Goal: Information Seeking & Learning: Learn about a topic

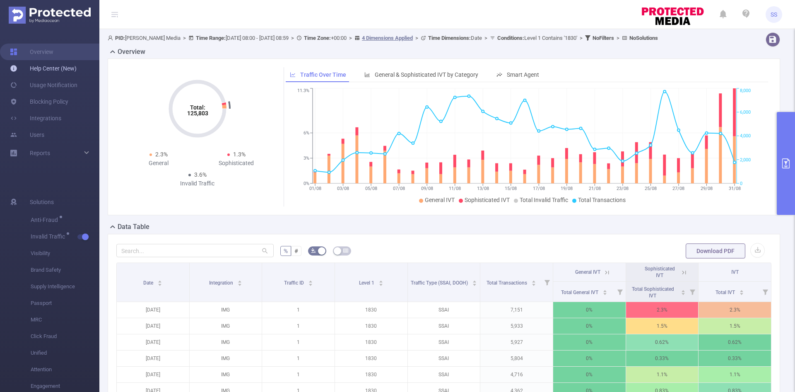
click at [53, 69] on link "Help Center (New)" at bounding box center [43, 68] width 67 height 17
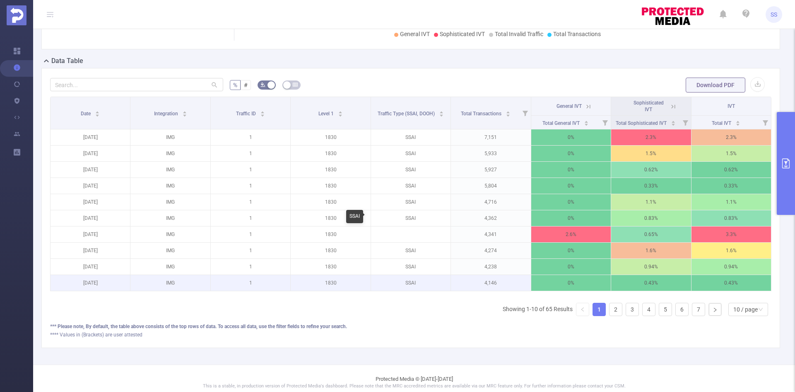
scroll to position [180, 0]
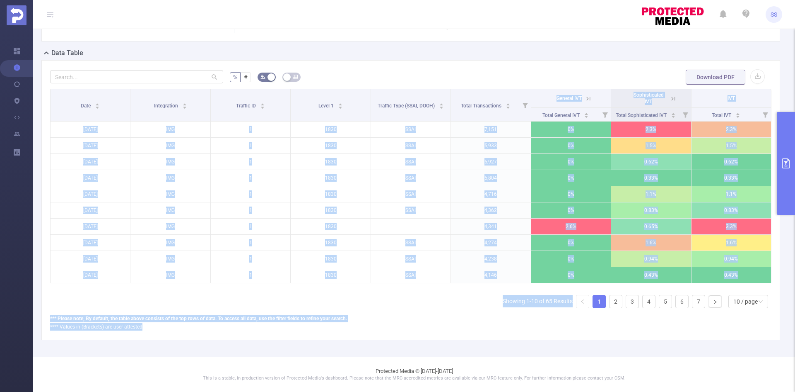
drag, startPoint x: 150, startPoint y: 324, endPoint x: 50, endPoint y: 311, distance: 100.7
click at [50, 311] on div "% # Download PDF Date Integration Traffic ID Level 1 Traffic Type (SSAI, DOOH) …" at bounding box center [411, 199] width 722 height 261
click at [69, 318] on div "*** Please note, By default, the table above consists of the top rows of data. …" at bounding box center [411, 317] width 722 height 7
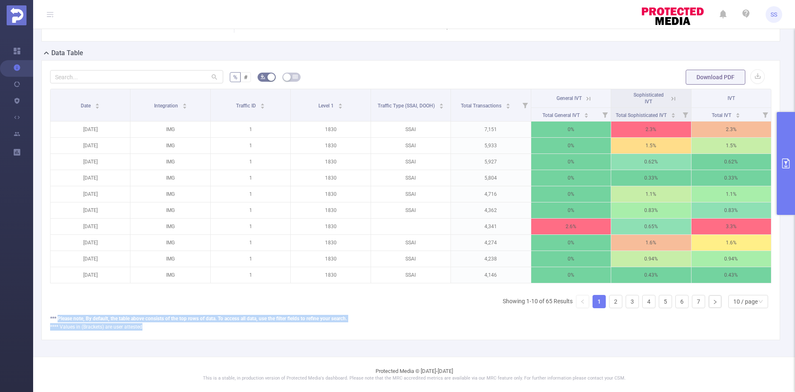
drag, startPoint x: 58, startPoint y: 316, endPoint x: 331, endPoint y: 329, distance: 273.3
click at [331, 329] on div "*** Please note, By default, the table above consists of the top rows of data. …" at bounding box center [411, 322] width 722 height 16
click at [332, 331] on div "% # Download PDF Date Integration Traffic ID Level 1 Traffic Type (SSAI, DOOH) …" at bounding box center [410, 200] width 739 height 280
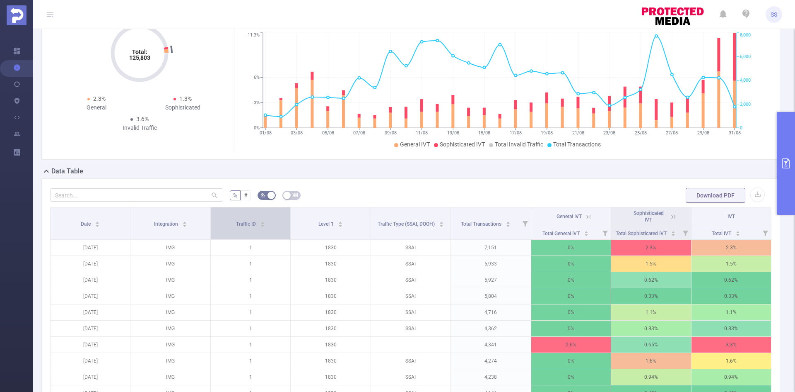
scroll to position [97, 0]
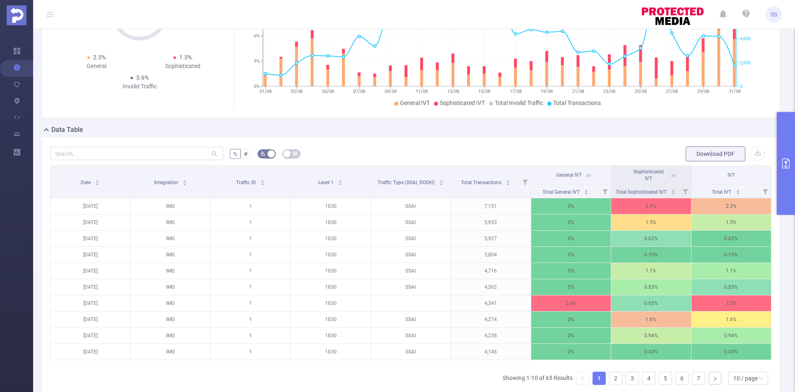
click at [670, 174] on icon at bounding box center [673, 175] width 7 height 7
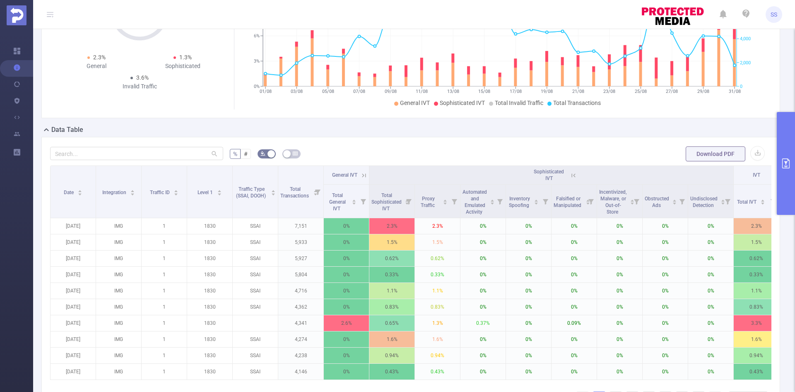
drag, startPoint x: 582, startPoint y: 172, endPoint x: 561, endPoint y: 175, distance: 21.4
click at [583, 172] on th "Sophisticated IVT" at bounding box center [552, 175] width 365 height 19
click at [575, 172] on icon at bounding box center [573, 175] width 7 height 7
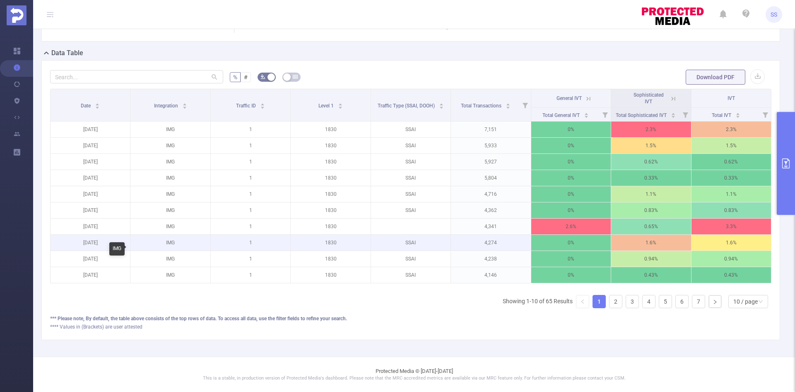
scroll to position [180, 0]
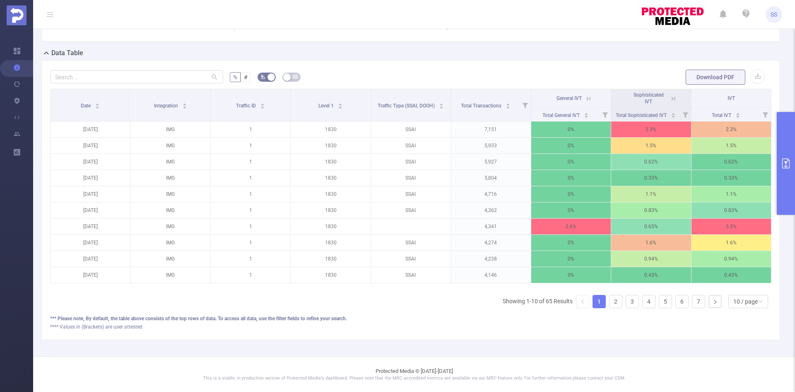
click at [795, 176] on button "primary" at bounding box center [786, 163] width 18 height 103
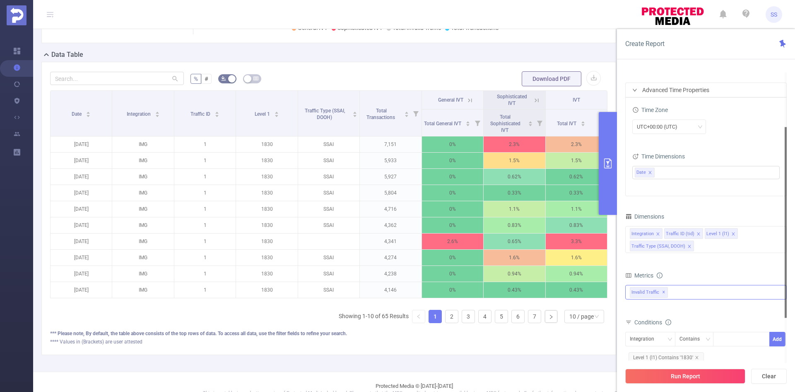
click at [683, 294] on div "Invalid Traffic ✕" at bounding box center [707, 292] width 162 height 15
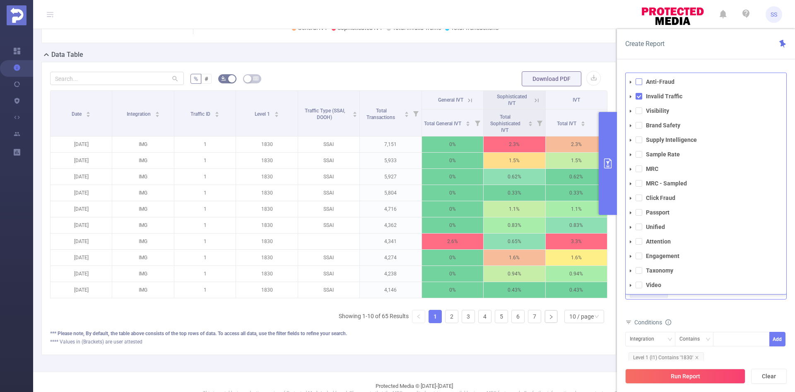
click at [641, 82] on span at bounding box center [639, 81] width 7 height 7
click at [697, 380] on button "Run Report" at bounding box center [686, 375] width 120 height 15
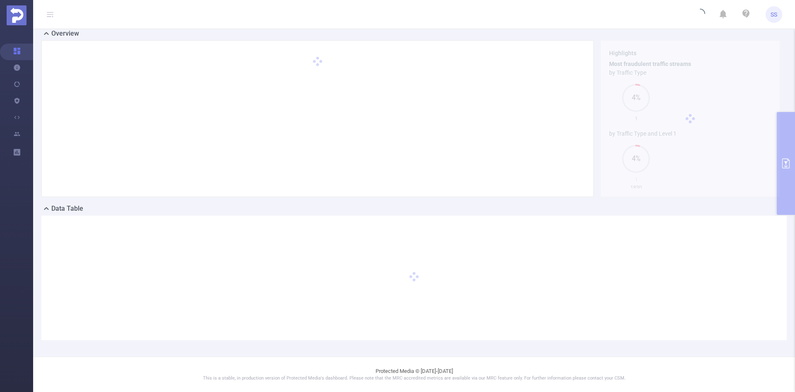
scroll to position [18, 0]
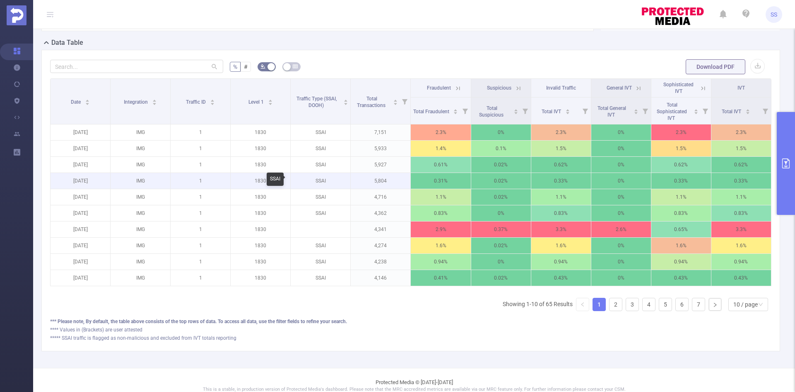
scroll to position [201, 0]
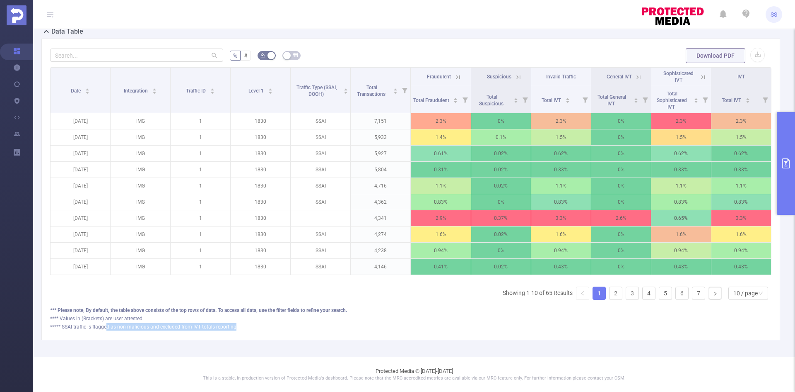
drag, startPoint x: 106, startPoint y: 324, endPoint x: 253, endPoint y: 326, distance: 146.3
click at [253, 326] on div "***** SSAI traffic is flagged as non-malicious and excluded from IVT totals rep…" at bounding box center [411, 326] width 722 height 7
click at [256, 329] on div "***** SSAI traffic is flagged as non-malicious and excluded from IVT totals rep…" at bounding box center [411, 326] width 722 height 7
drag, startPoint x: 242, startPoint y: 327, endPoint x: 50, endPoint y: 329, distance: 192.2
click at [50, 329] on div "***** SSAI traffic is flagged as non-malicious and excluded from IVT totals rep…" at bounding box center [411, 326] width 722 height 7
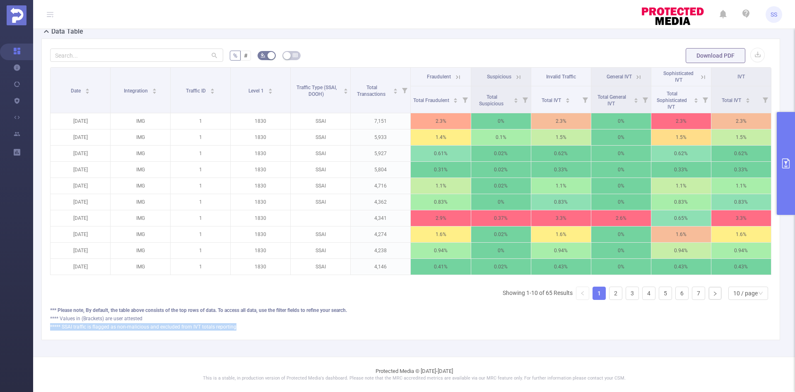
copy div "***** SSAI traffic is flagged as non-malicious and excluded from IVT totals rep…"
click at [113, 329] on div "***** SSAI traffic is flagged as non-malicious and excluded from IVT totals rep…" at bounding box center [411, 326] width 722 height 7
drag, startPoint x: 128, startPoint y: 328, endPoint x: 262, endPoint y: 334, distance: 134.4
click at [262, 334] on div "% # Download PDF Date Integration Traffic ID Level 1 Traffic Type (SSAI, DOOH) …" at bounding box center [410, 189] width 739 height 301
click at [268, 331] on div "% # Download PDF Date Integration Traffic ID Level 1 Traffic Type (SSAI, DOOH) …" at bounding box center [410, 189] width 739 height 301
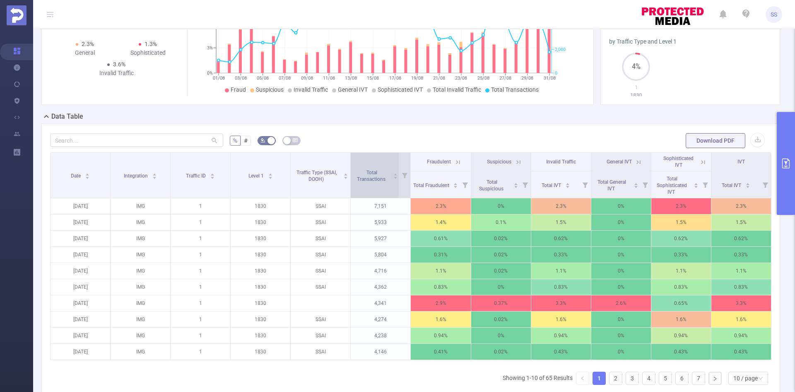
scroll to position [0, 0]
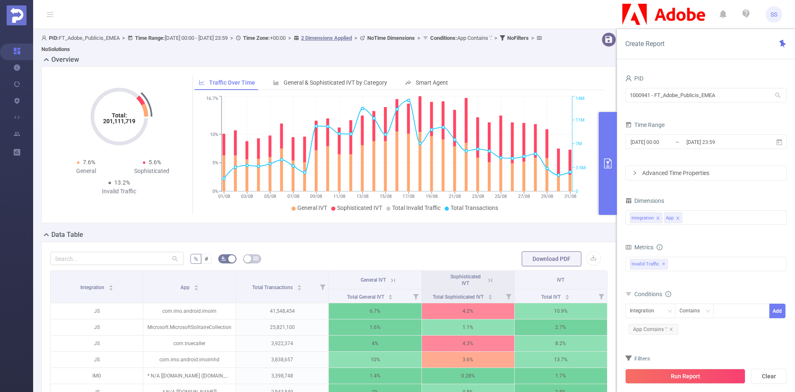
click at [604, 162] on icon "primary" at bounding box center [608, 163] width 10 height 10
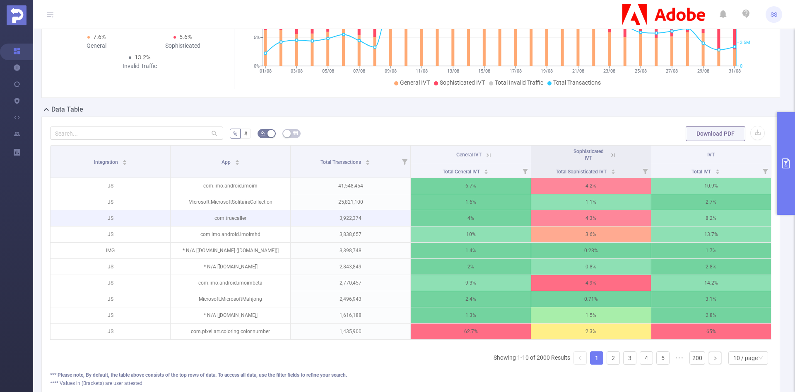
scroll to position [124, 0]
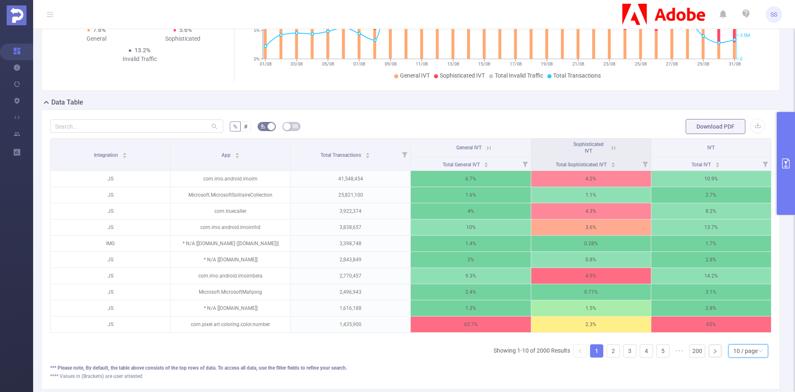
click at [734, 353] on div "10 / page" at bounding box center [746, 350] width 24 height 12
click at [744, 301] on li "20 / page" at bounding box center [742, 301] width 40 height 13
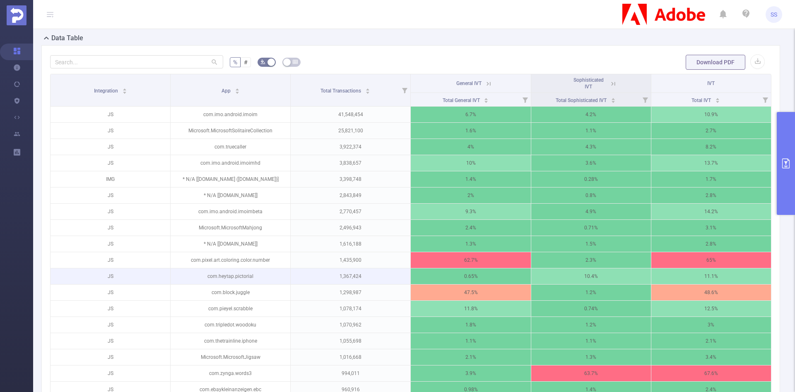
scroll to position [207, 0]
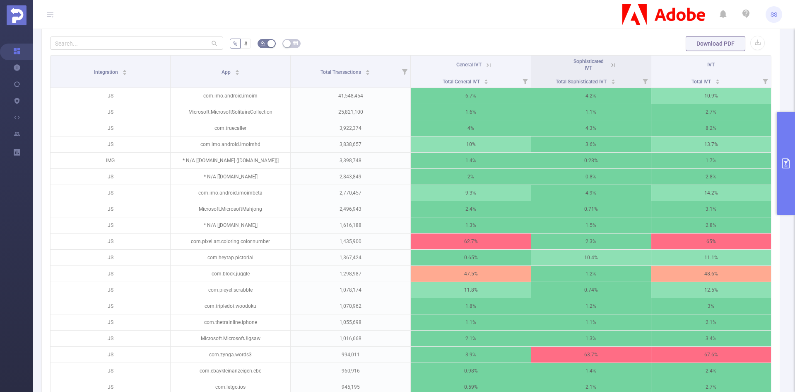
click at [485, 64] on icon at bounding box center [488, 64] width 7 height 7
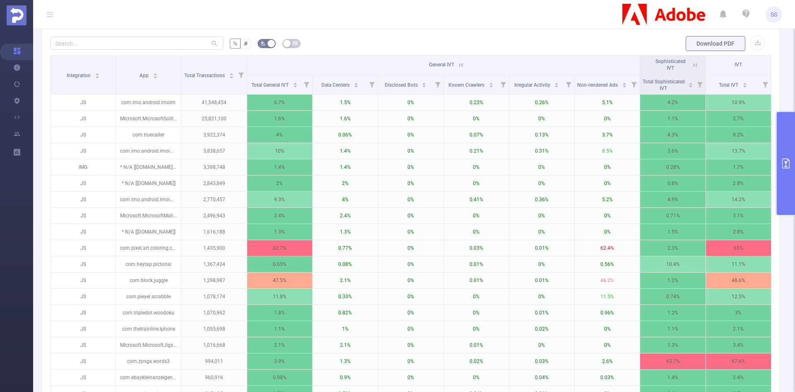
click at [459, 66] on icon at bounding box center [461, 64] width 7 height 7
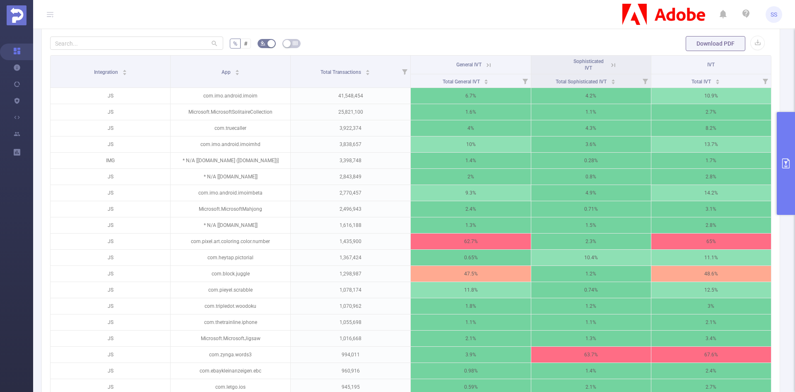
click at [610, 64] on icon at bounding box center [613, 64] width 7 height 7
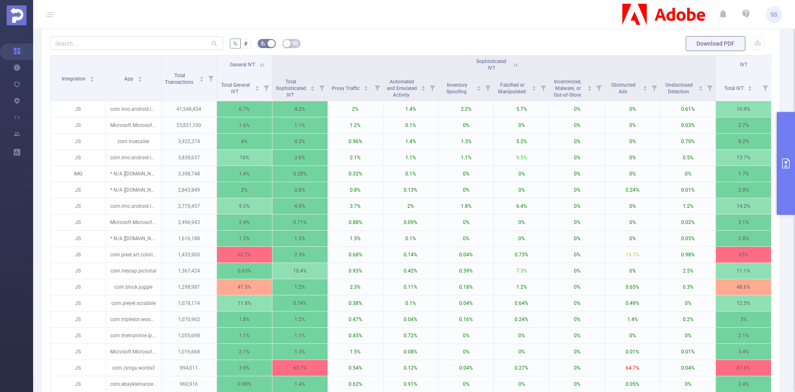
click at [515, 64] on icon at bounding box center [517, 65] width 4 height 4
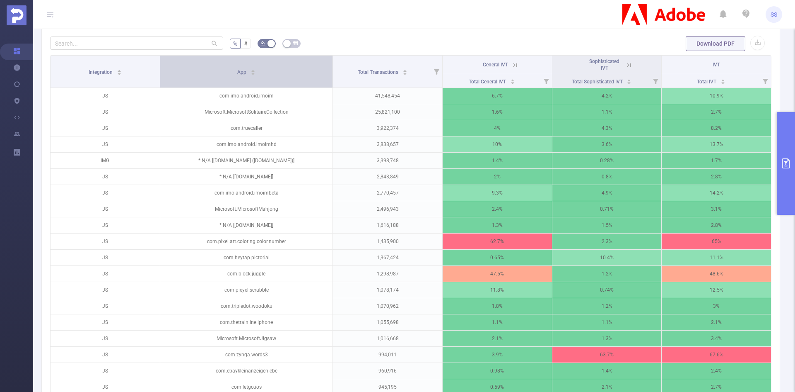
drag, startPoint x: 288, startPoint y: 78, endPoint x: 305, endPoint y: 78, distance: 16.2
click at [305, 78] on th "App" at bounding box center [246, 72] width 173 height 32
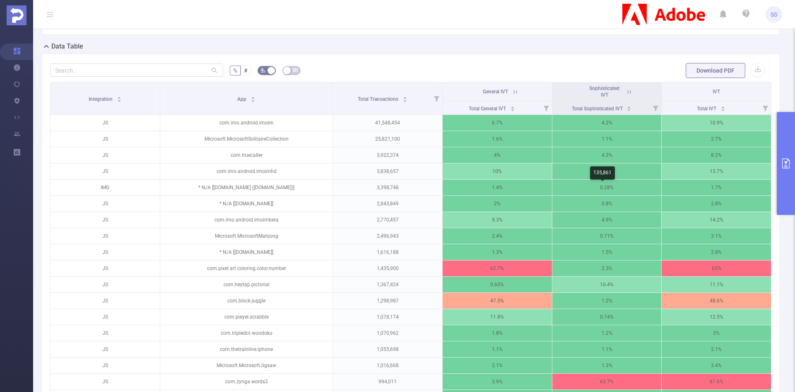
scroll to position [166, 0]
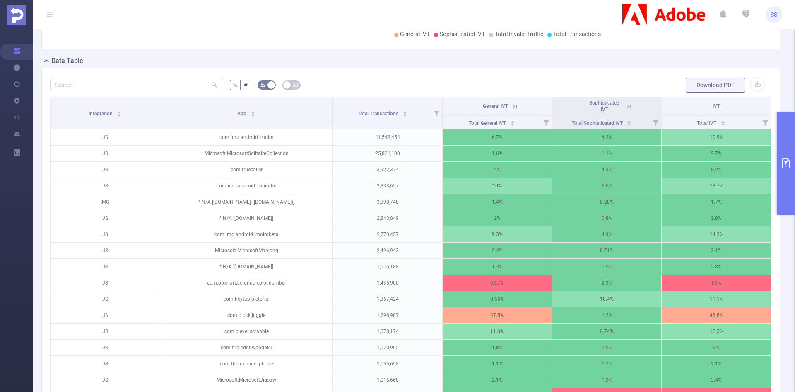
click at [513, 107] on icon at bounding box center [515, 106] width 4 height 4
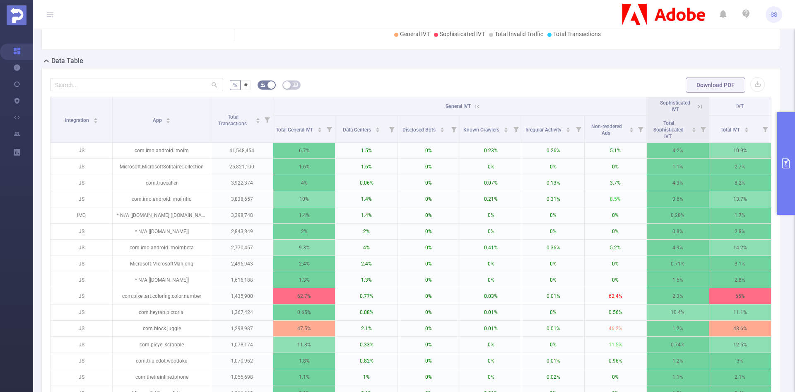
click at [477, 105] on icon at bounding box center [477, 106] width 7 height 7
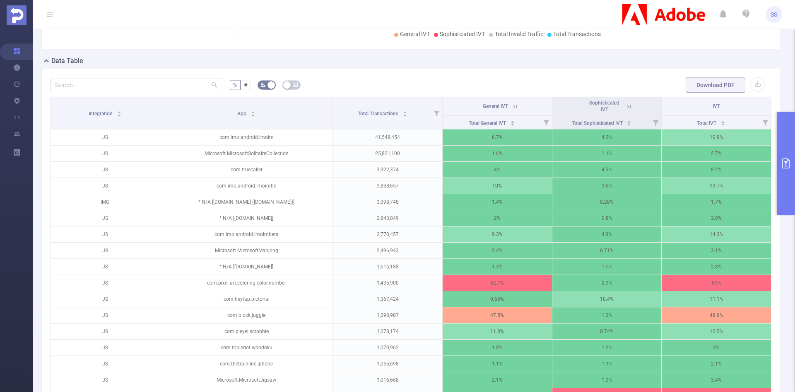
click at [512, 107] on icon at bounding box center [515, 106] width 7 height 7
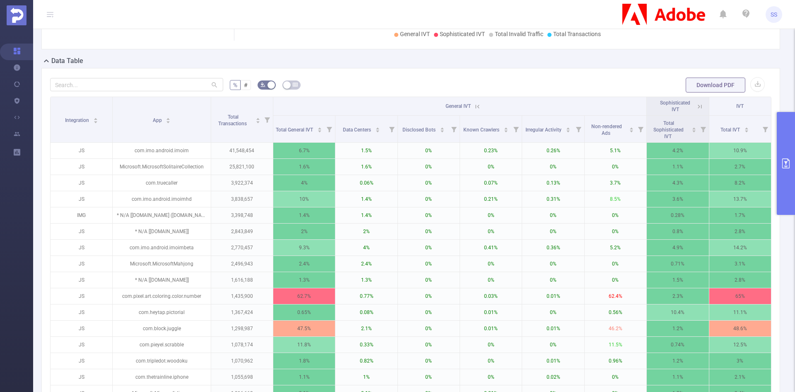
click at [474, 106] on icon at bounding box center [477, 106] width 7 height 7
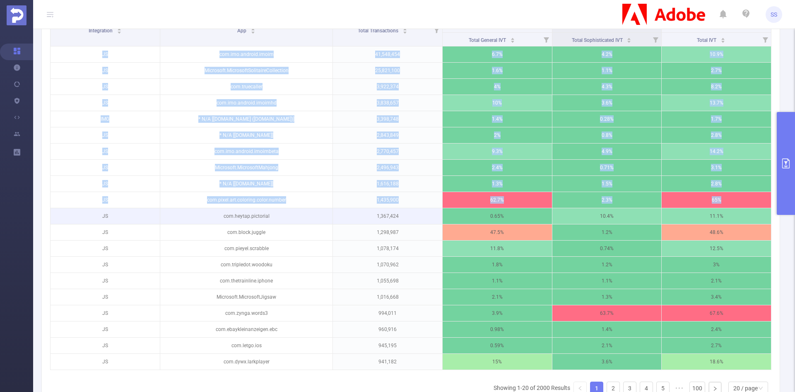
scroll to position [0, 2]
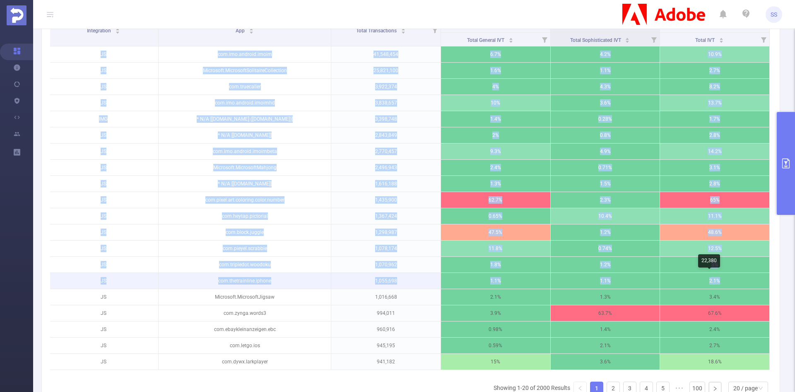
drag, startPoint x: 80, startPoint y: 55, endPoint x: 732, endPoint y: 278, distance: 689.2
click at [732, 278] on tbody "JS com.imo.android.imoim 41,548,454 6.7% 4.2% 10.9% JS Microsoft.MicrosoftSolit…" at bounding box center [409, 207] width 721 height 323
copy tbody "JS com.imo.android.imoim 41,548,454 6.7% 4.2% 10.9% JS Microsoft.MicrosoftSolit…"
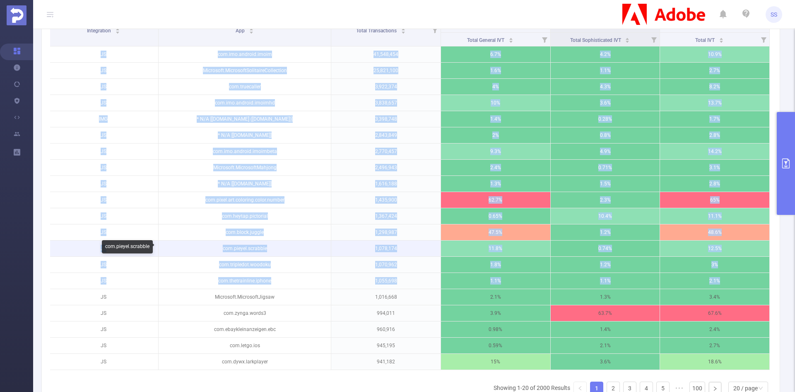
click at [263, 252] on p "com.pieyel.scrabble" at bounding box center [245, 248] width 173 height 16
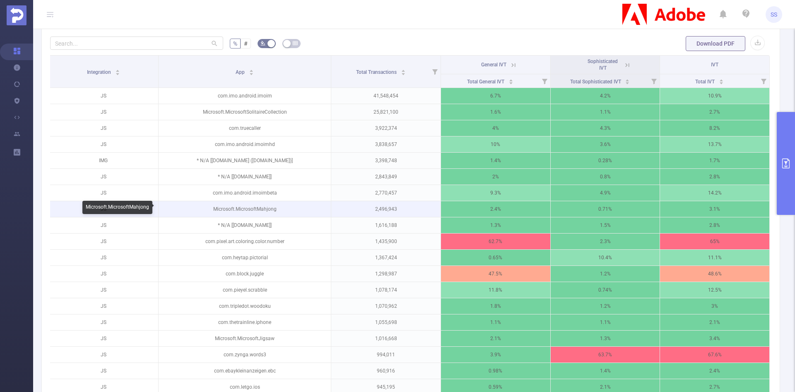
scroll to position [249, 0]
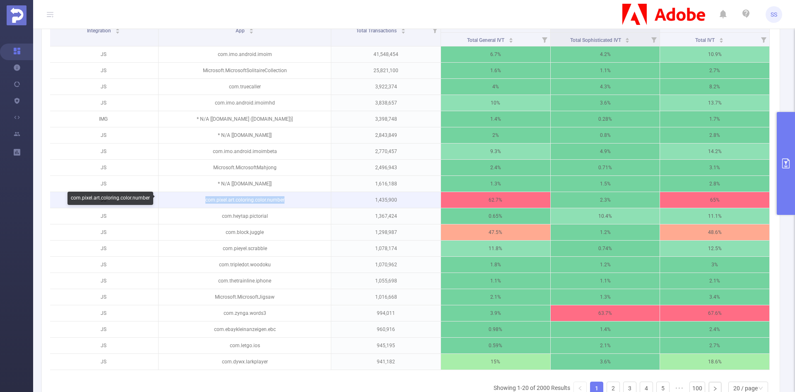
drag, startPoint x: 285, startPoint y: 199, endPoint x: 199, endPoint y: 205, distance: 86.3
click at [199, 205] on p "com.pixel.art.coloring.color.number" at bounding box center [245, 200] width 173 height 16
copy p "com.pixel.art.coloring.color.number"
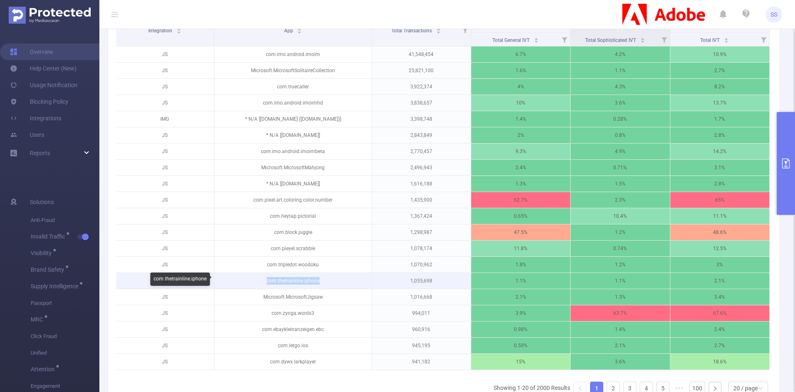
drag, startPoint x: 318, startPoint y: 282, endPoint x: 254, endPoint y: 285, distance: 63.9
click at [254, 285] on p "com.thetrainline.iphone" at bounding box center [293, 281] width 157 height 16
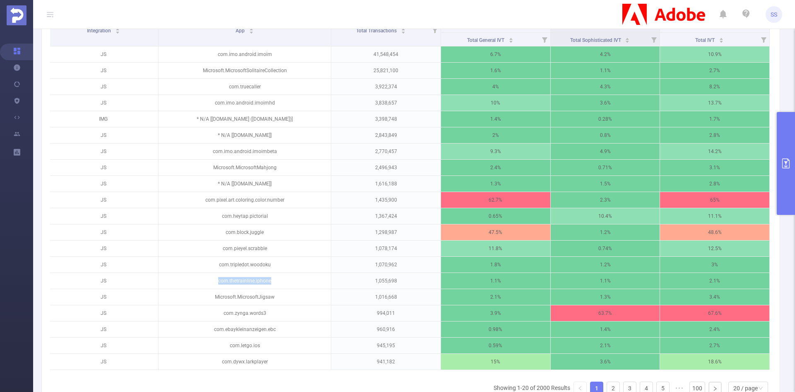
copy p "com.thetrainline.iphone"
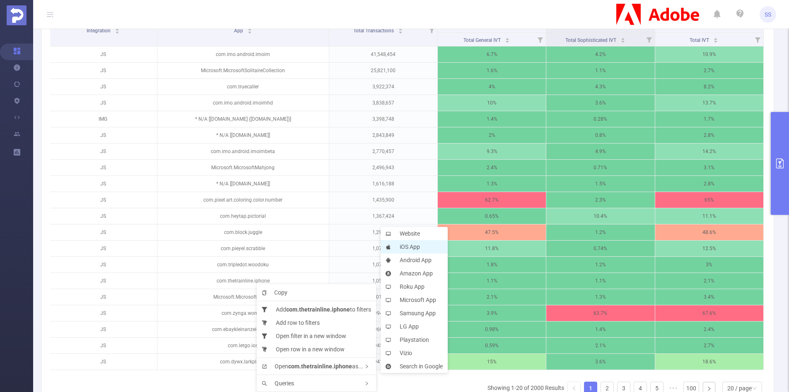
click at [413, 247] on li "iOS App" at bounding box center [414, 246] width 67 height 13
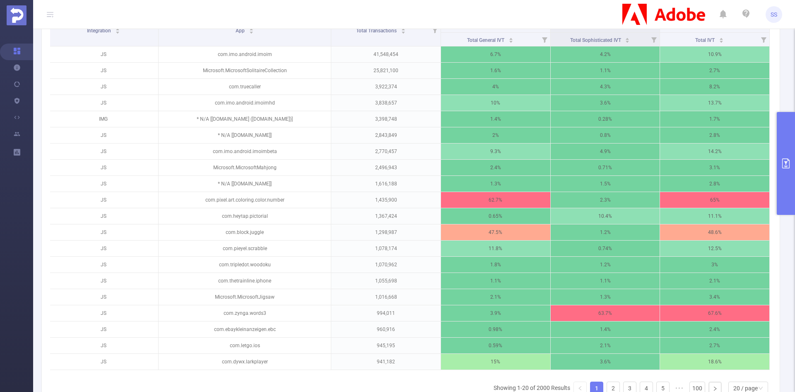
click at [791, 196] on button "primary" at bounding box center [786, 163] width 18 height 103
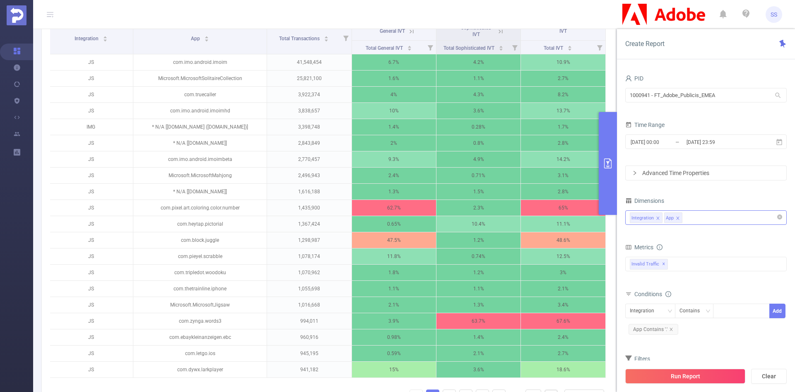
click at [707, 214] on div "Integration App" at bounding box center [706, 217] width 152 height 14
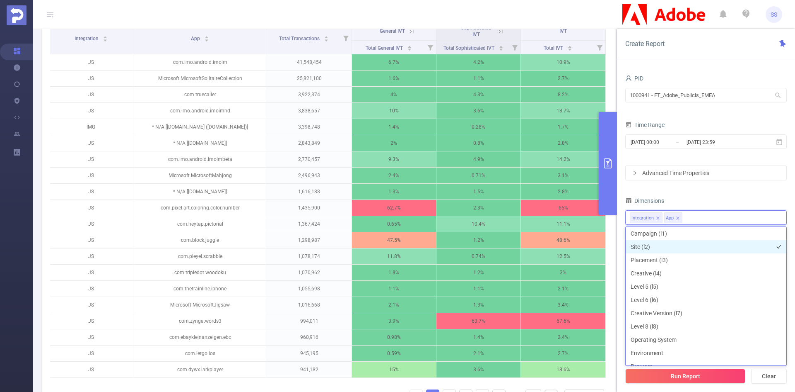
scroll to position [41, 0]
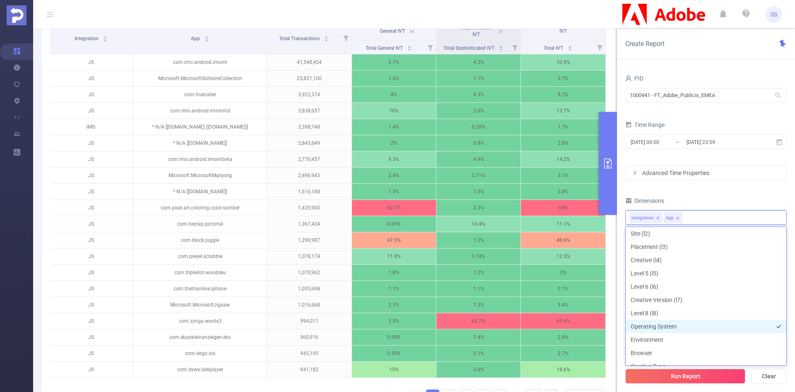
click at [671, 324] on li "Operating System" at bounding box center [706, 325] width 161 height 13
click at [716, 196] on div "Dimensions" at bounding box center [707, 202] width 162 height 14
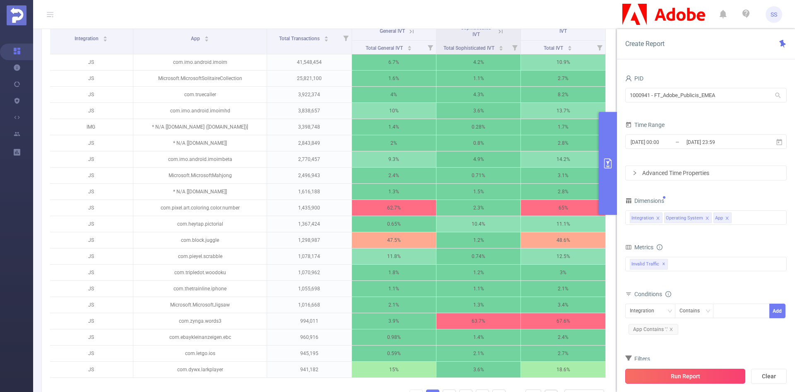
click at [690, 378] on button "Run Report" at bounding box center [686, 375] width 120 height 15
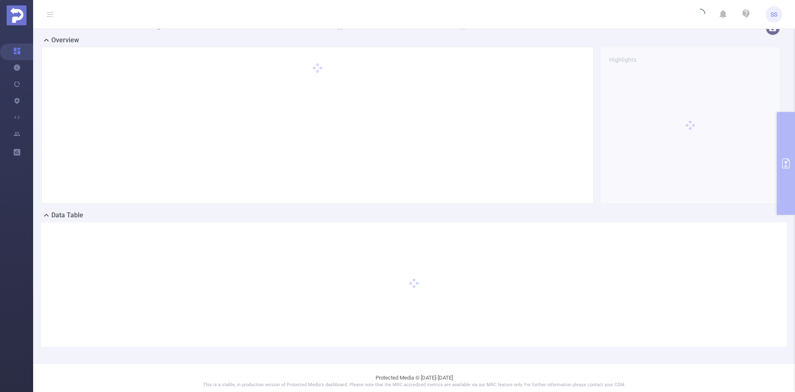
scroll to position [18, 0]
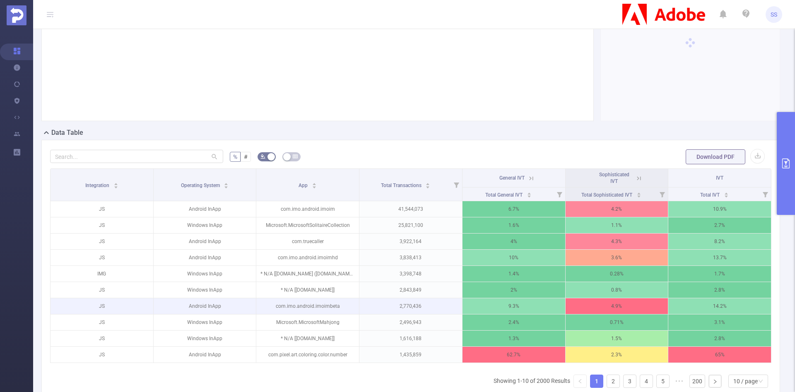
scroll to position [101, 0]
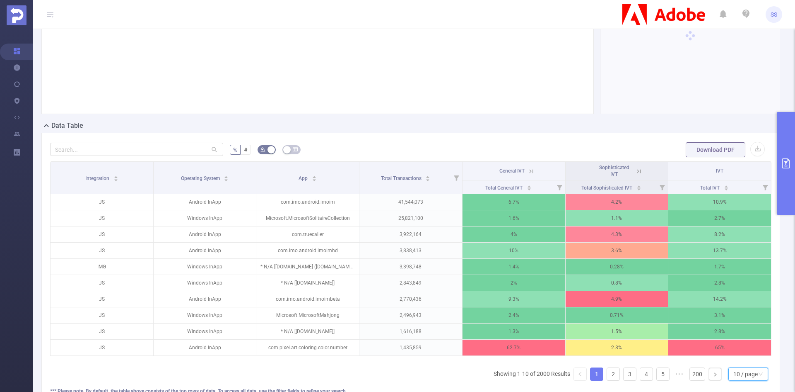
click at [734, 376] on div "10 / page" at bounding box center [746, 373] width 24 height 12
click at [733, 326] on li "20 / page" at bounding box center [742, 325] width 40 height 13
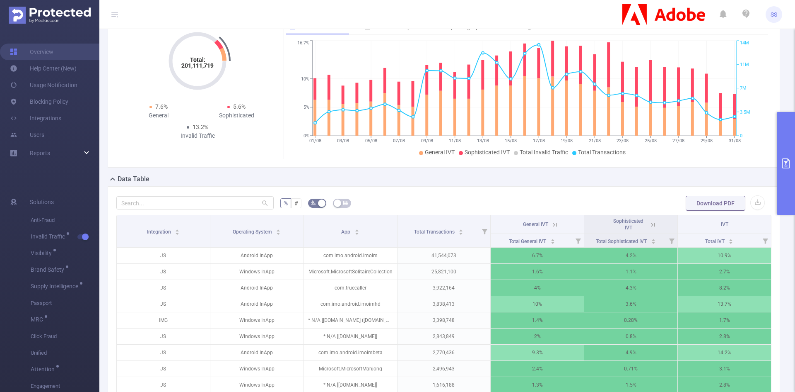
scroll to position [47, 0]
click at [790, 143] on button "primary" at bounding box center [786, 163] width 18 height 103
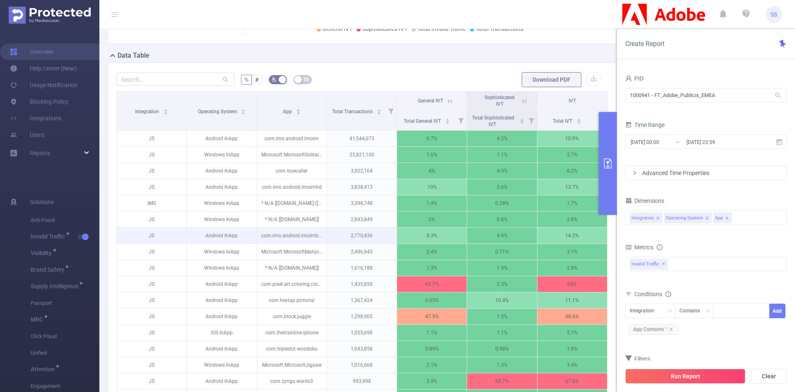
scroll to position [172, 0]
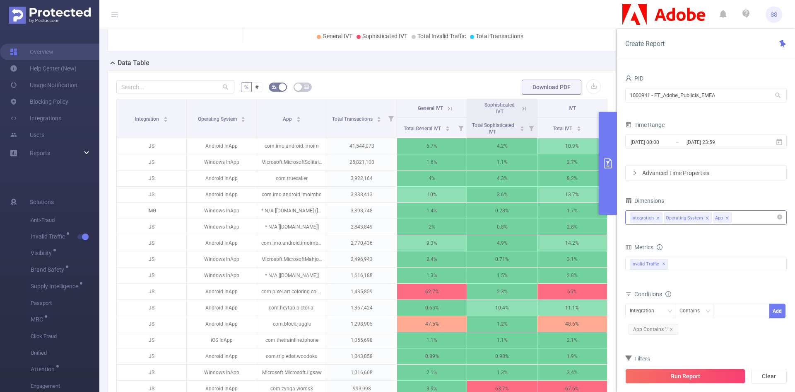
click at [706, 218] on icon "icon: close" at bounding box center [708, 218] width 4 height 4
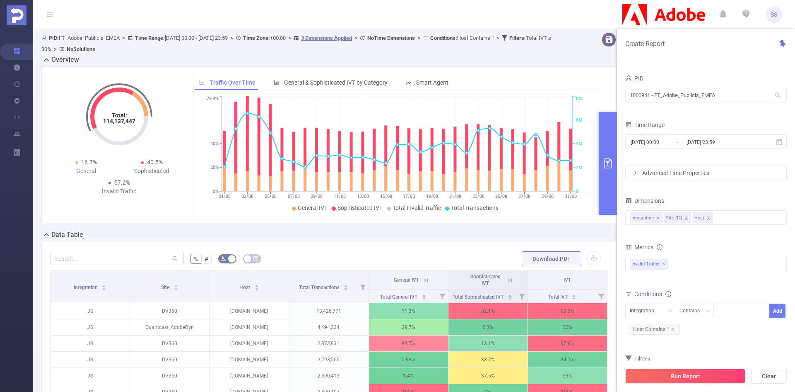
click at [605, 145] on button "primary" at bounding box center [608, 163] width 18 height 103
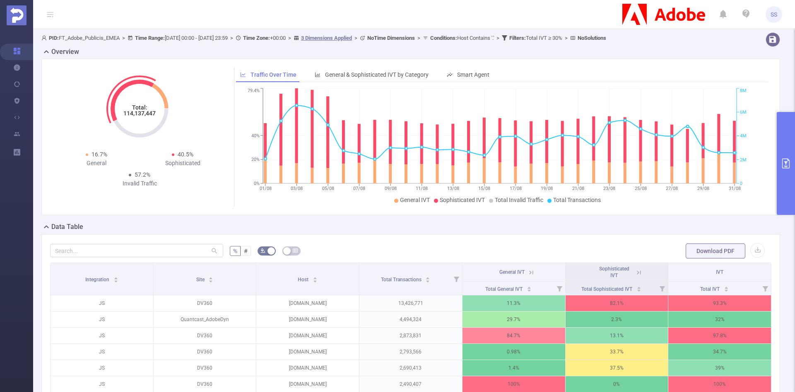
click at [138, 114] on tspan "114,137,447" at bounding box center [139, 113] width 32 height 7
copy tspan "114,137,447"
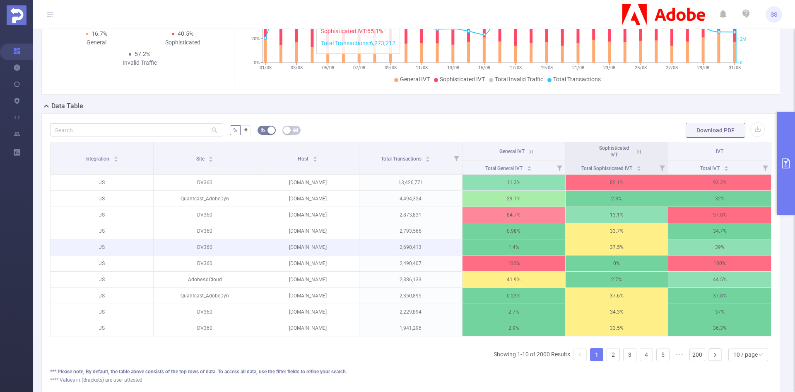
scroll to position [166, 0]
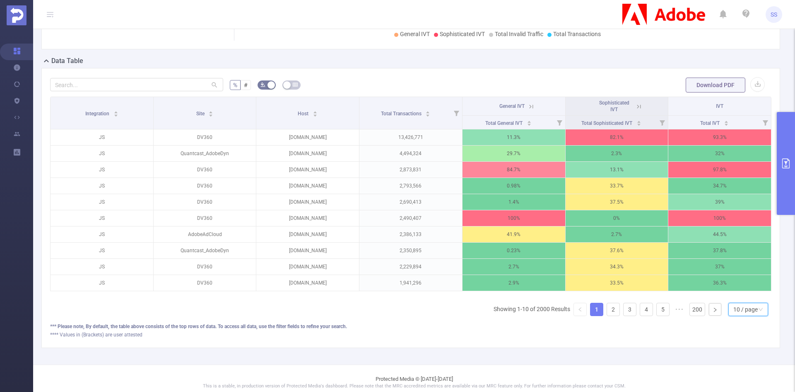
click at [736, 312] on div "10 / page" at bounding box center [746, 309] width 24 height 12
click at [733, 263] on li "20 / page" at bounding box center [742, 260] width 40 height 13
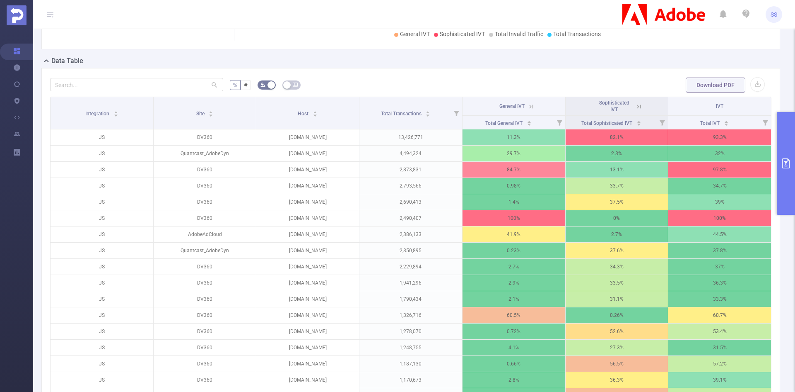
click at [638, 106] on icon at bounding box center [639, 106] width 7 height 7
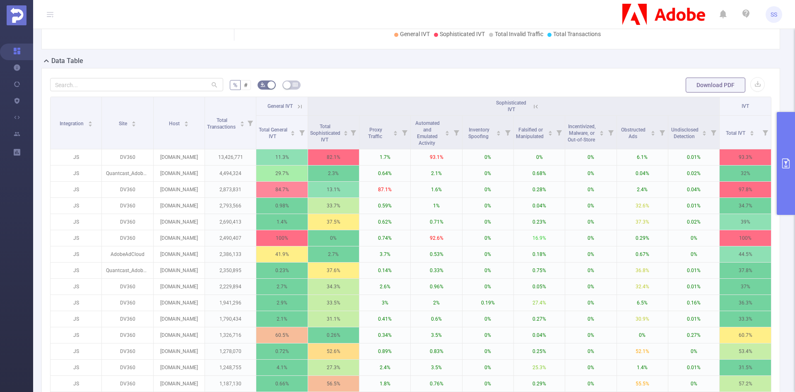
click at [536, 104] on th "Sophisticated IVT" at bounding box center [514, 106] width 412 height 19
click at [534, 104] on icon at bounding box center [535, 106] width 7 height 7
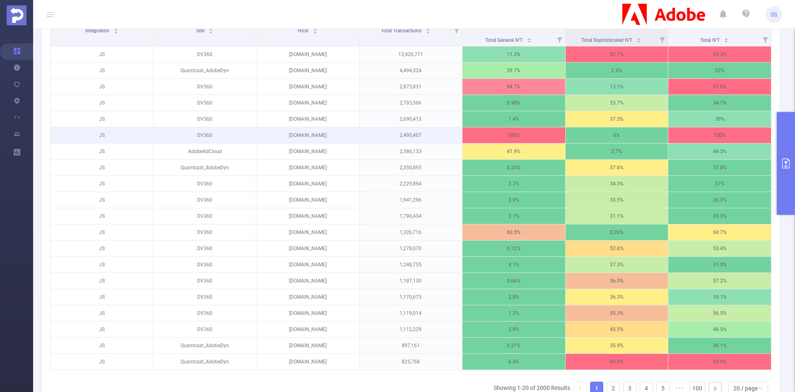
scroll to position [207, 0]
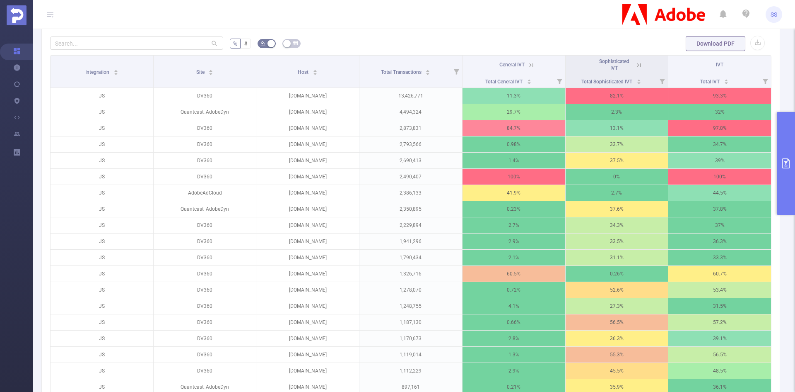
click at [528, 61] on icon at bounding box center [531, 64] width 7 height 7
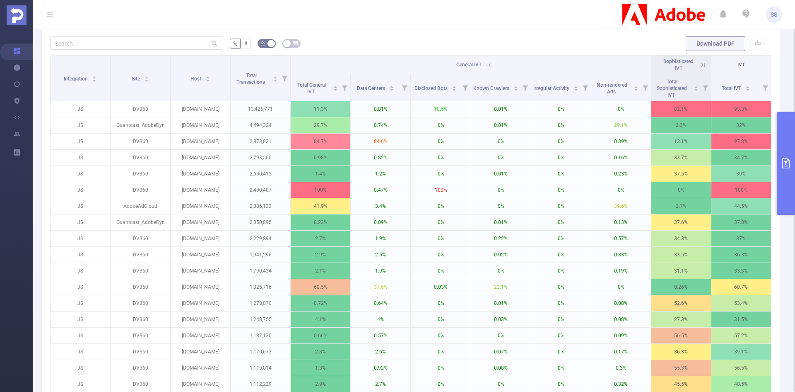
click at [486, 62] on icon at bounding box center [488, 64] width 7 height 7
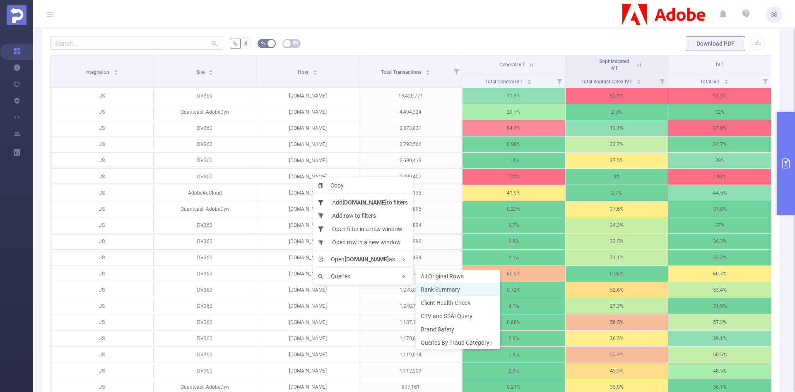
click at [431, 288] on span "Rank Summary" at bounding box center [440, 289] width 39 height 7
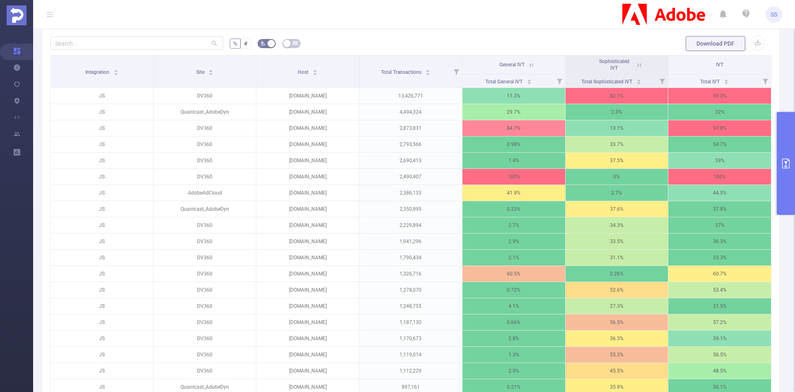
click at [636, 63] on icon at bounding box center [639, 64] width 7 height 7
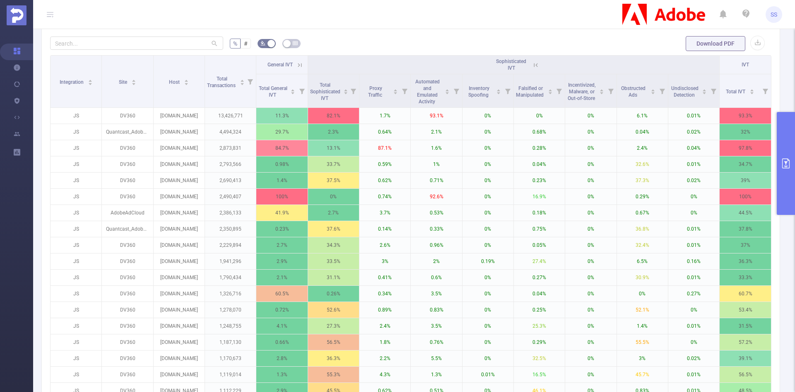
click at [533, 63] on icon at bounding box center [535, 64] width 7 height 7
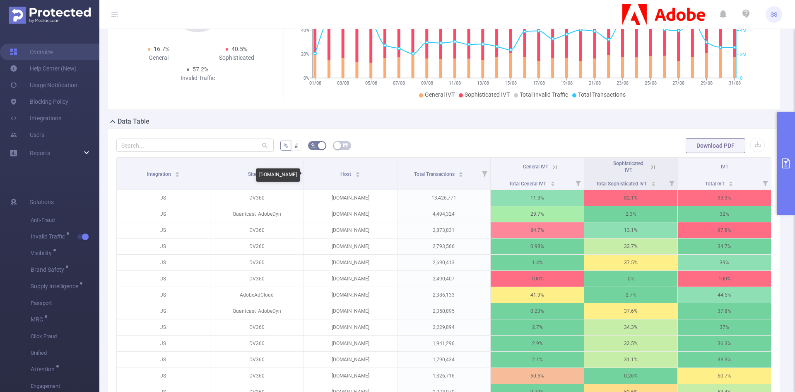
scroll to position [49, 0]
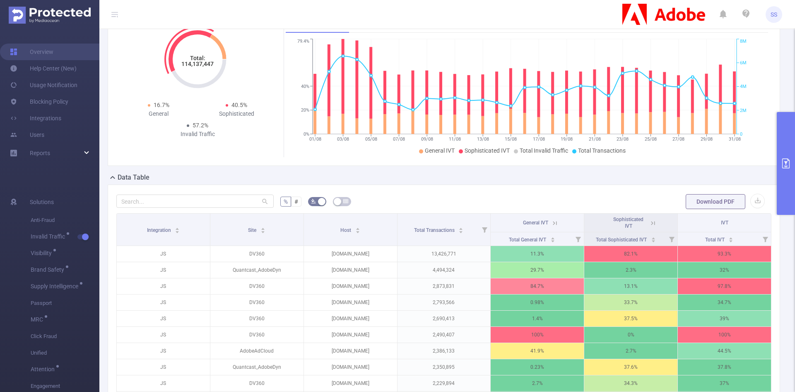
click at [194, 67] on tspan "114,137,447" at bounding box center [197, 63] width 32 height 7
copy tspan "114,137,447"
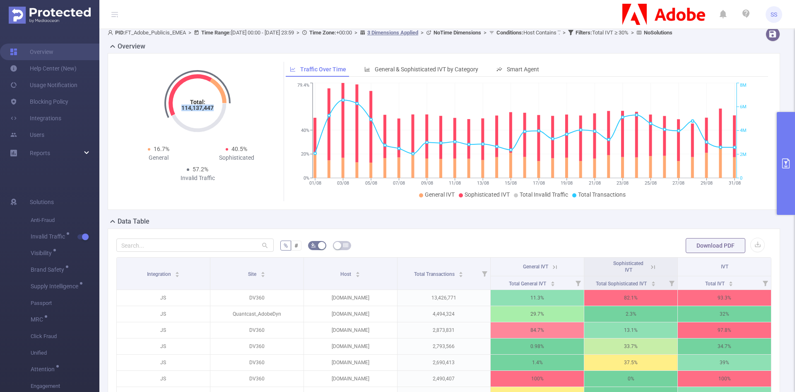
scroll to position [0, 0]
